Goal: Task Accomplishment & Management: Manage account settings

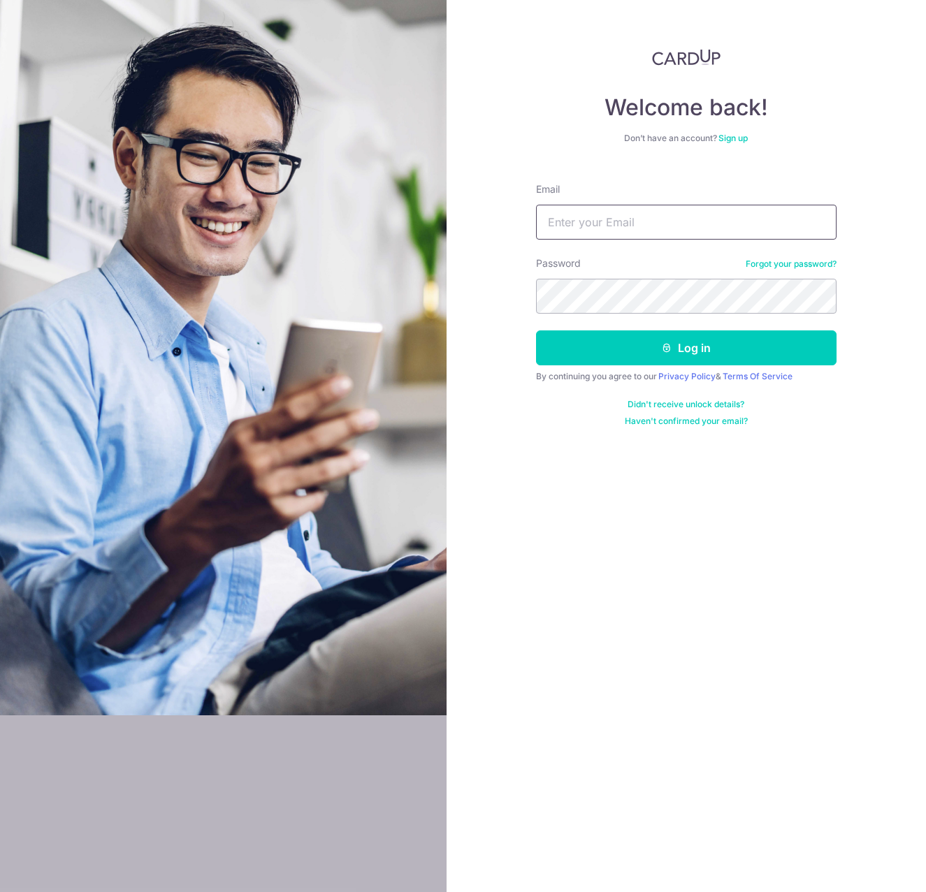
type input "[PERSON_NAME][EMAIL_ADDRESS][DOMAIN_NAME]"
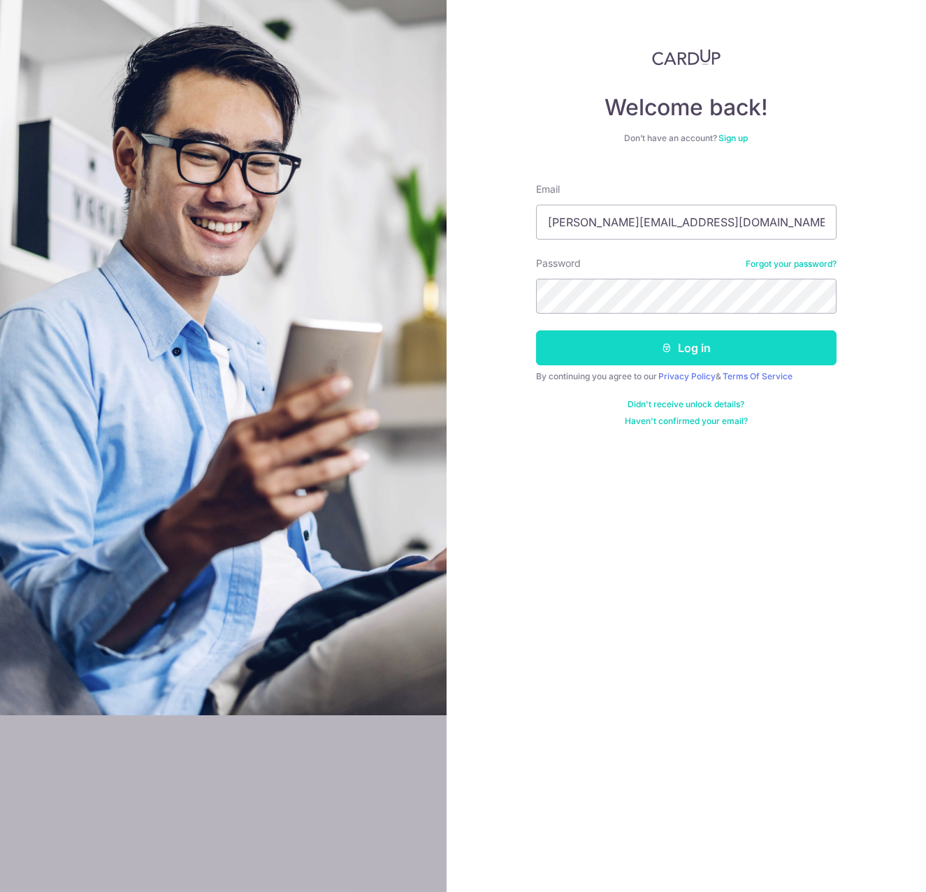
click at [623, 351] on button "Log in" at bounding box center [686, 347] width 300 height 35
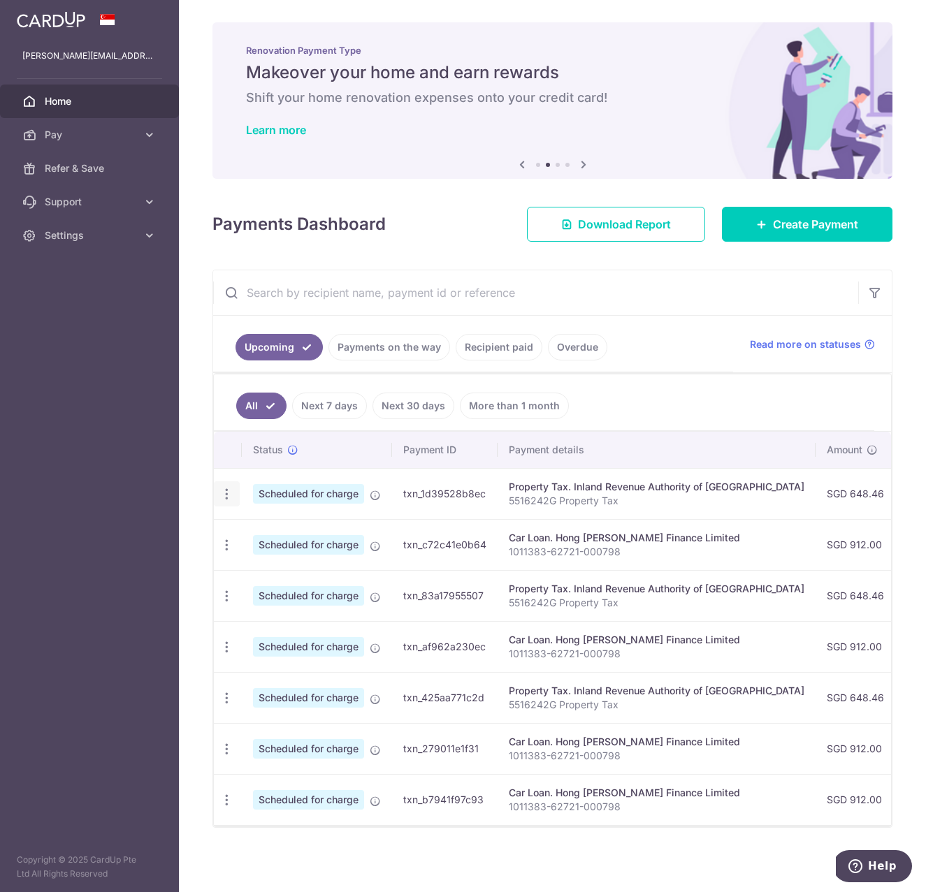
click at [226, 495] on icon "button" at bounding box center [226, 494] width 15 height 15
click at [289, 568] on span "Cancel payment" at bounding box center [301, 566] width 94 height 17
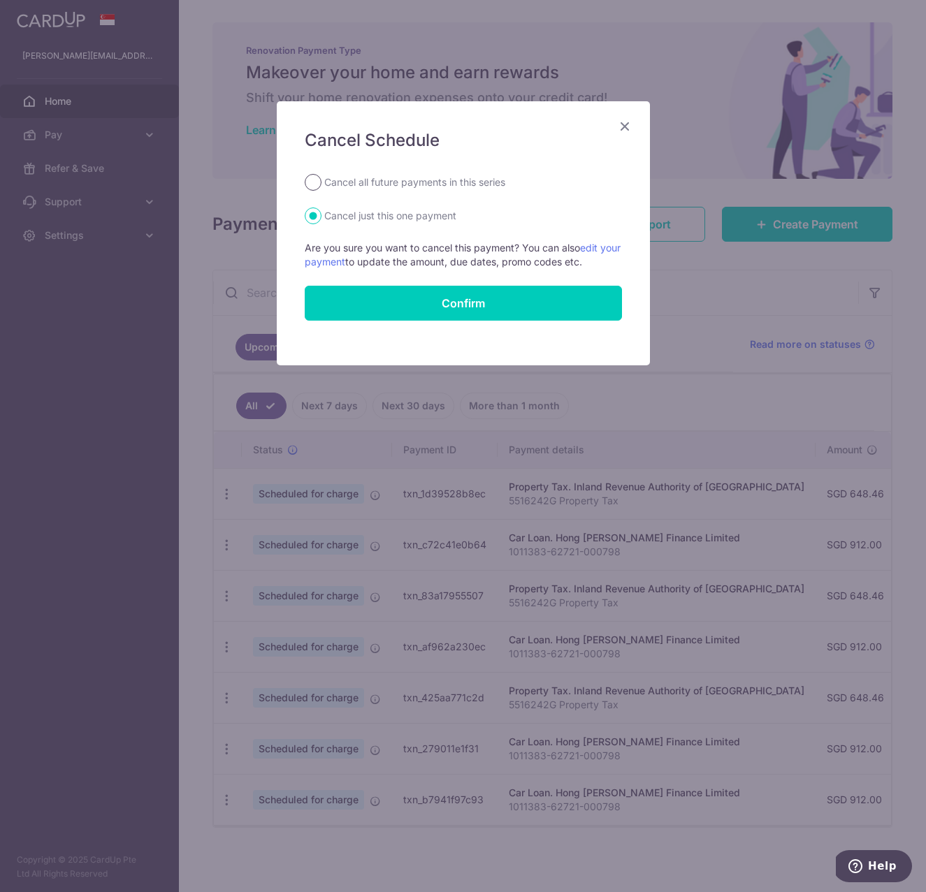
click at [315, 182] on input "Cancel all future payments in this series" at bounding box center [313, 182] width 17 height 17
radio input "true"
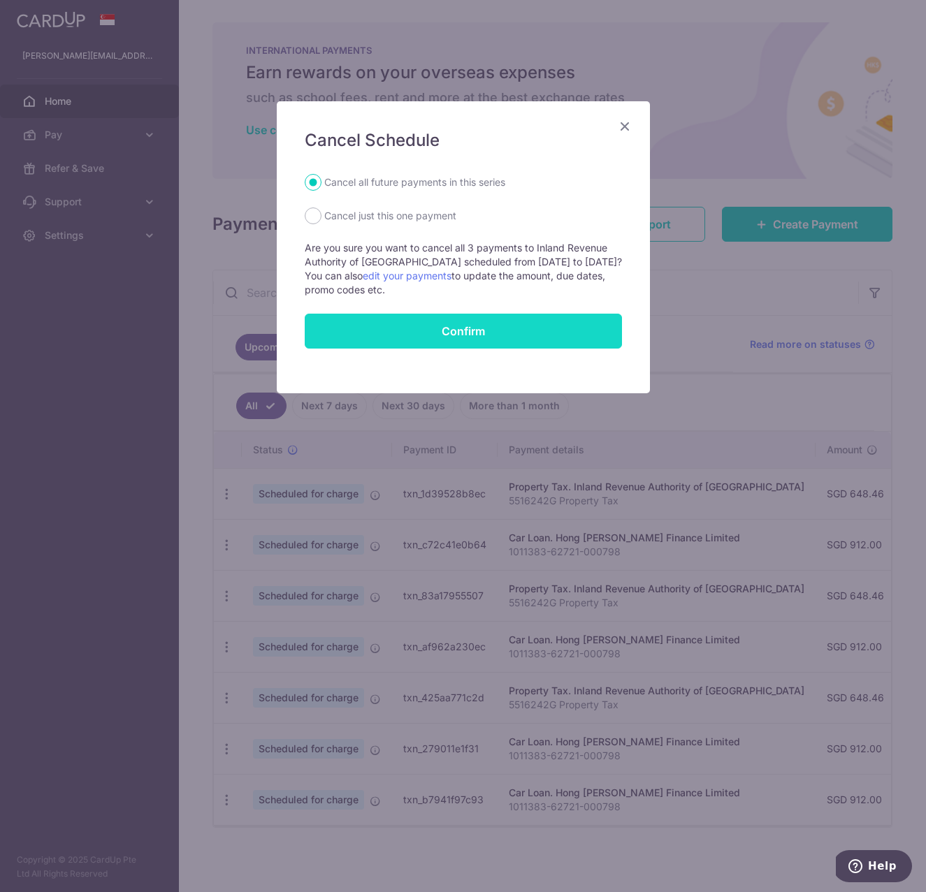
click at [433, 331] on button "Confirm" at bounding box center [463, 331] width 317 height 35
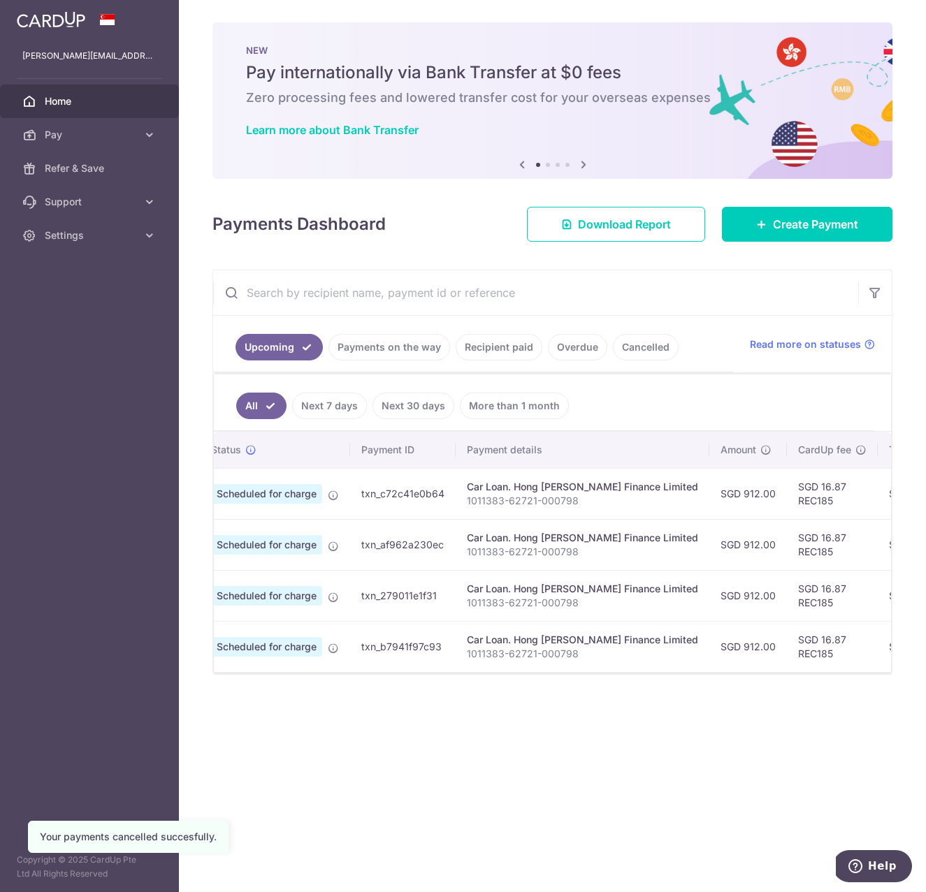
scroll to position [0, 41]
click at [632, 344] on link "Cancelled" at bounding box center [646, 347] width 66 height 27
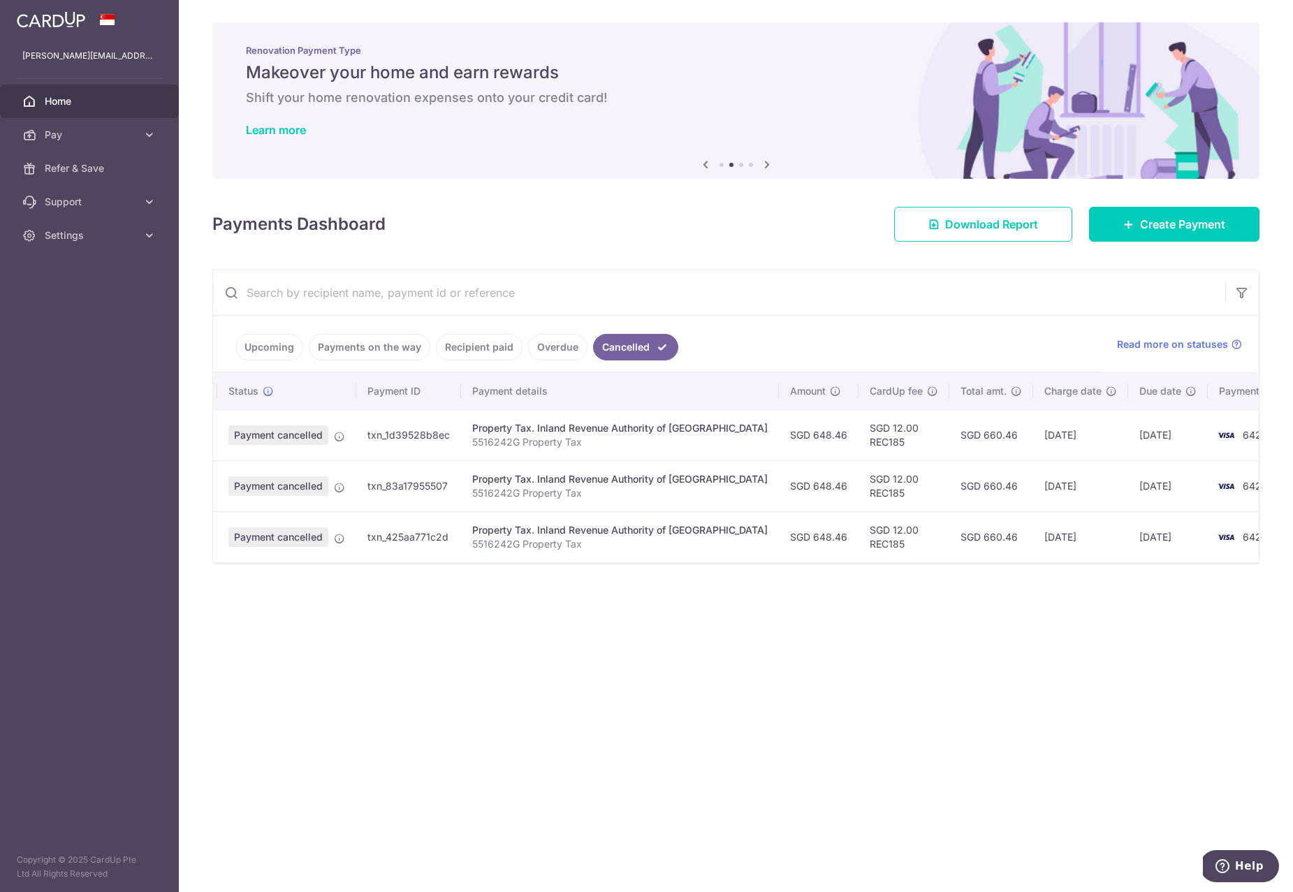
scroll to position [0, 22]
click at [925, 219] on span "Download Report" at bounding box center [991, 224] width 93 height 17
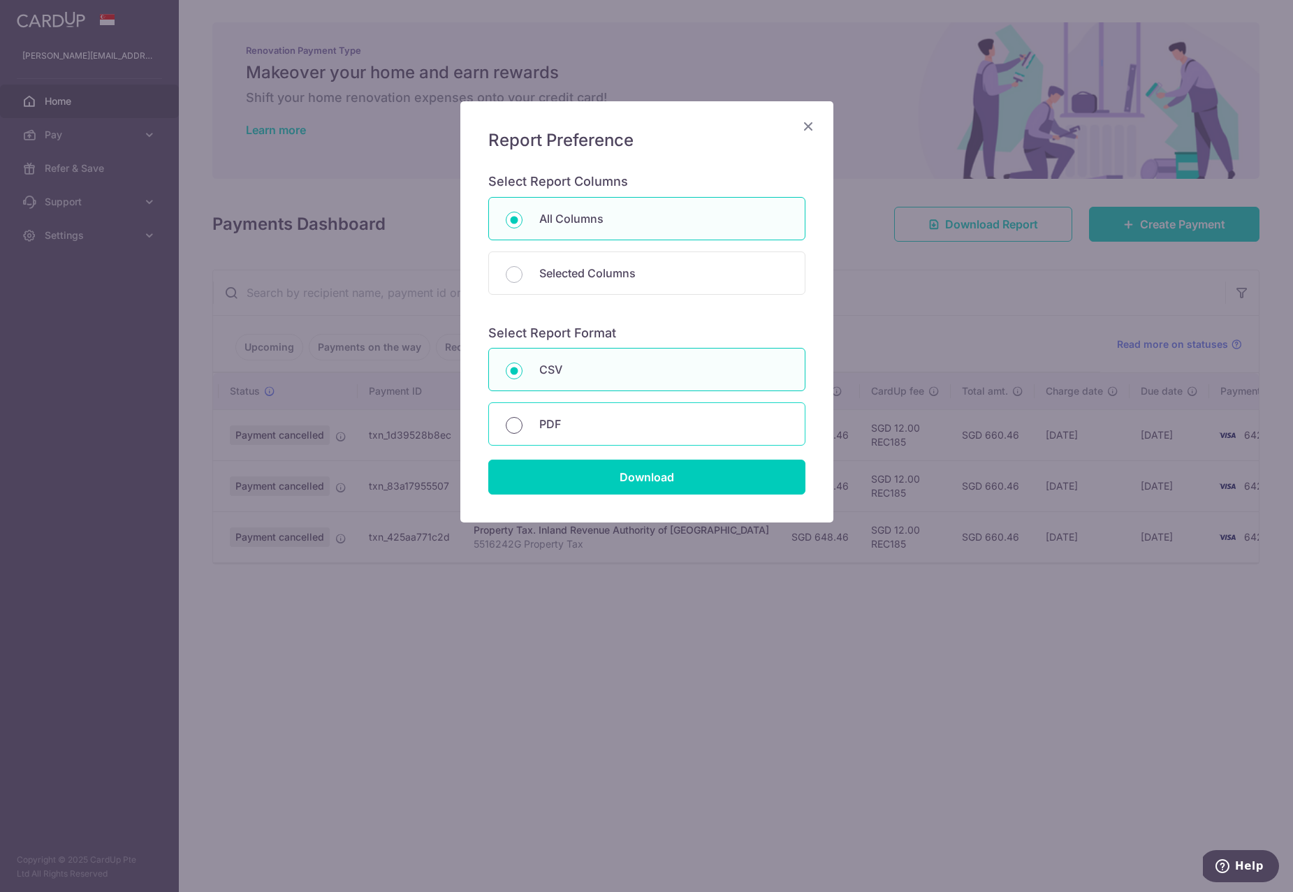
click at [515, 423] on input "PDF" at bounding box center [514, 425] width 17 height 17
radio input "true"
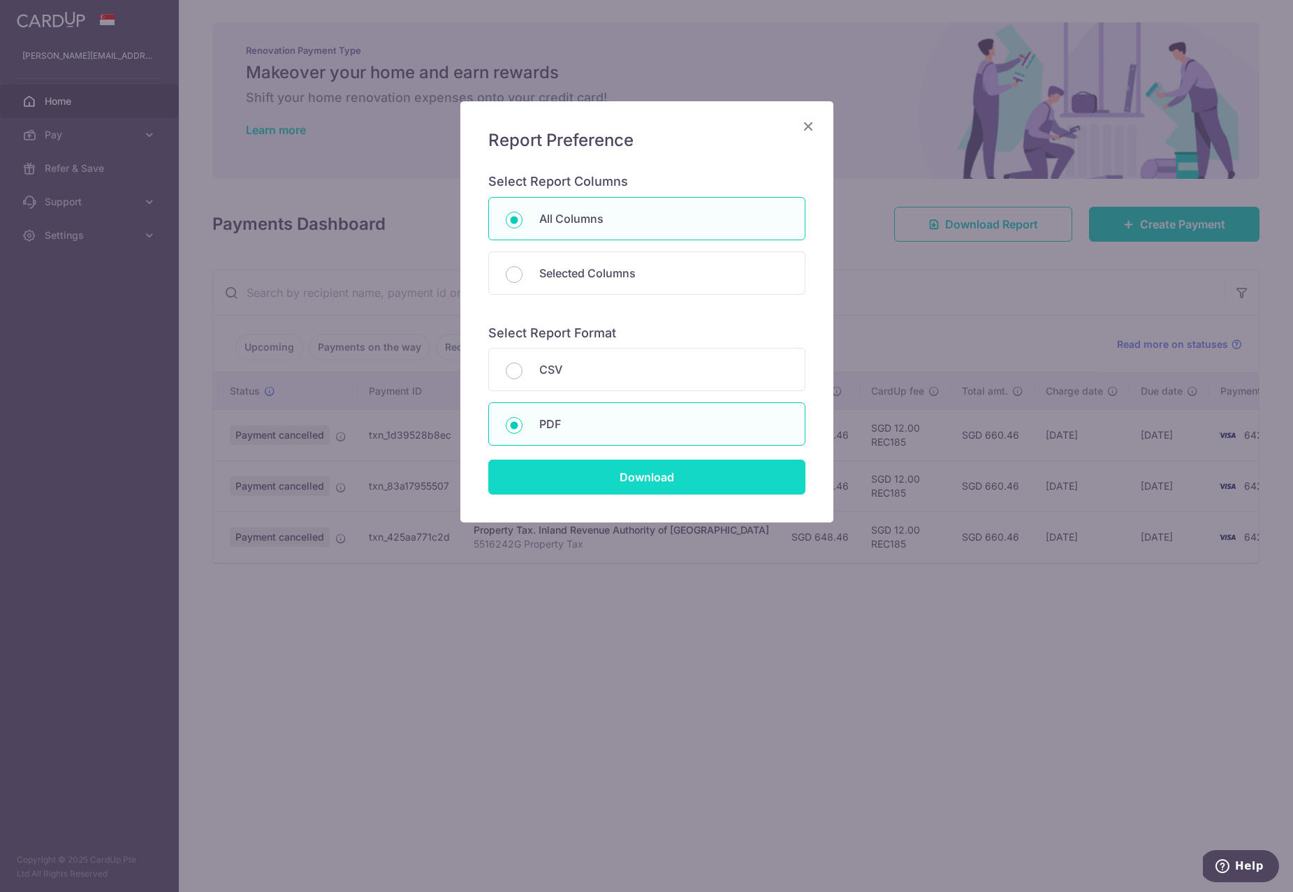
click at [671, 479] on input "Download" at bounding box center [646, 477] width 317 height 35
